Goal: Information Seeking & Learning: Compare options

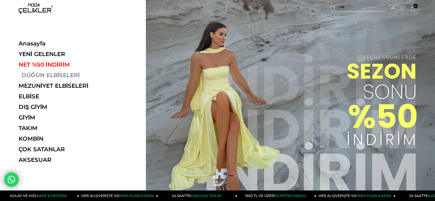
click at [52, 77] on link "DÜĞÜN ELBİSELERİ" at bounding box center [58, 75] width 79 height 7
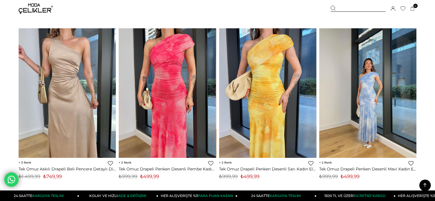
scroll to position [1125, 0]
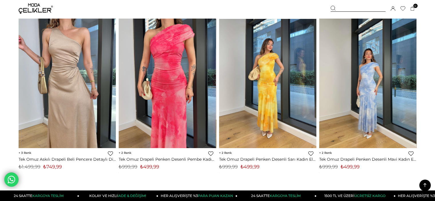
click at [266, 39] on img at bounding box center [267, 84] width 97 height 130
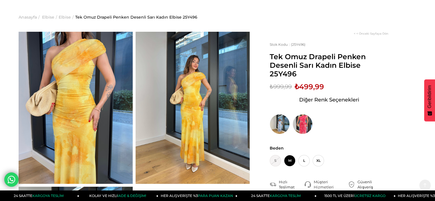
scroll to position [4, 0]
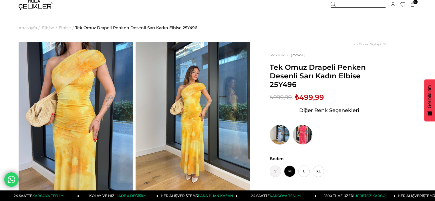
click at [283, 136] on img at bounding box center [280, 135] width 20 height 20
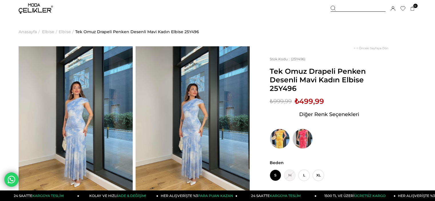
click at [304, 139] on img at bounding box center [303, 139] width 20 height 20
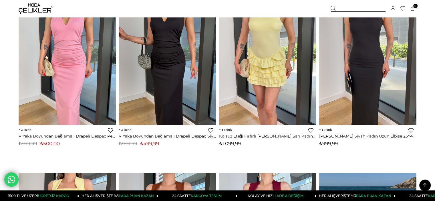
scroll to position [2350, 0]
